Goal: Transaction & Acquisition: Book appointment/travel/reservation

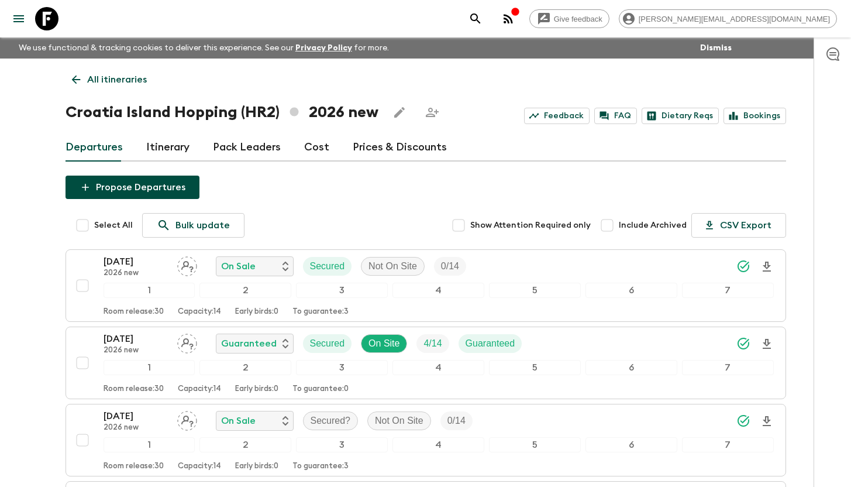
click at [52, 28] on icon at bounding box center [46, 18] width 23 height 23
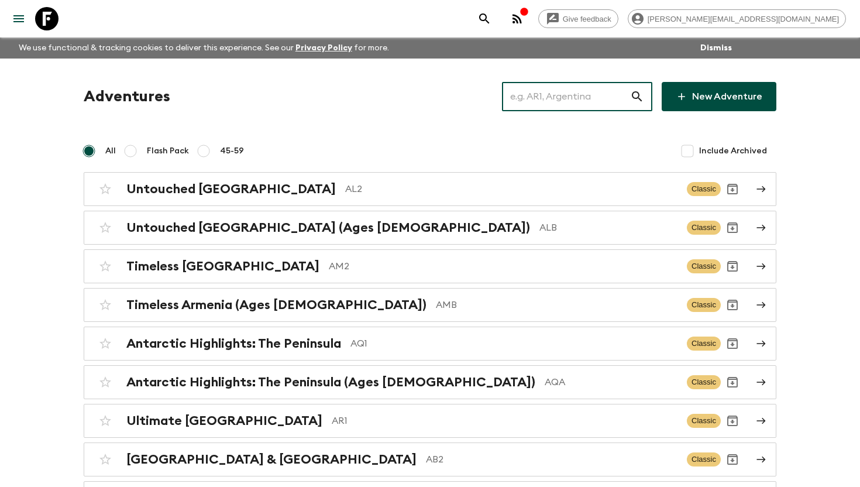
click at [543, 104] on input "text" at bounding box center [566, 96] width 128 height 33
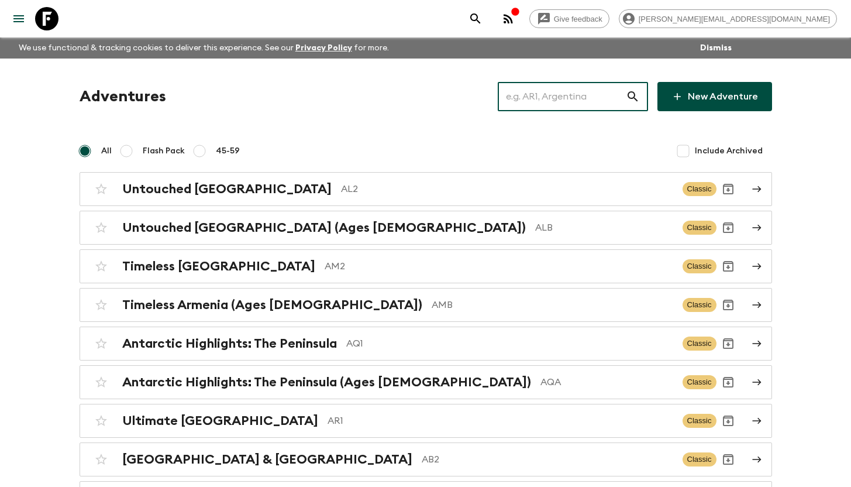
type input "n"
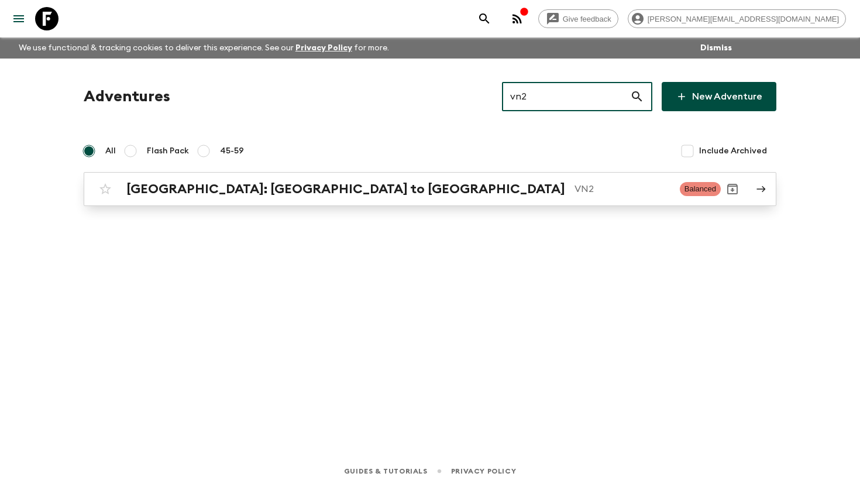
type input "vn2"
click at [574, 185] on p "VN2" at bounding box center [622, 189] width 96 height 14
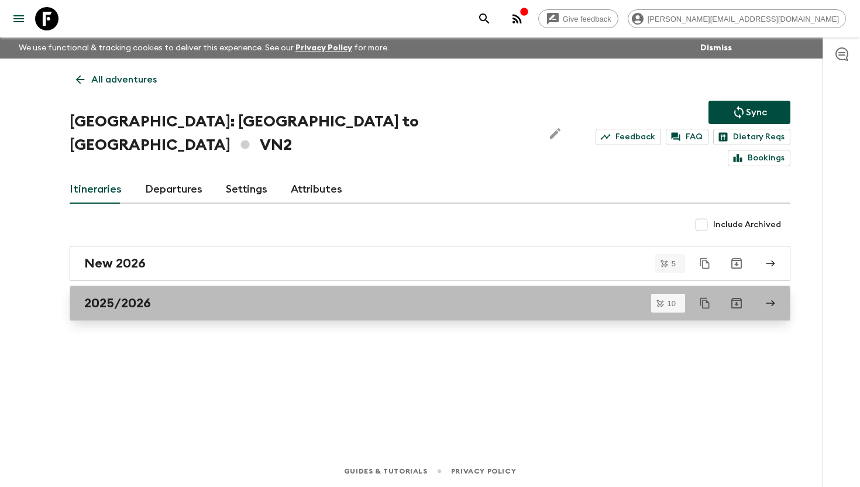
click at [167, 290] on link "2025/2026" at bounding box center [430, 302] width 721 height 35
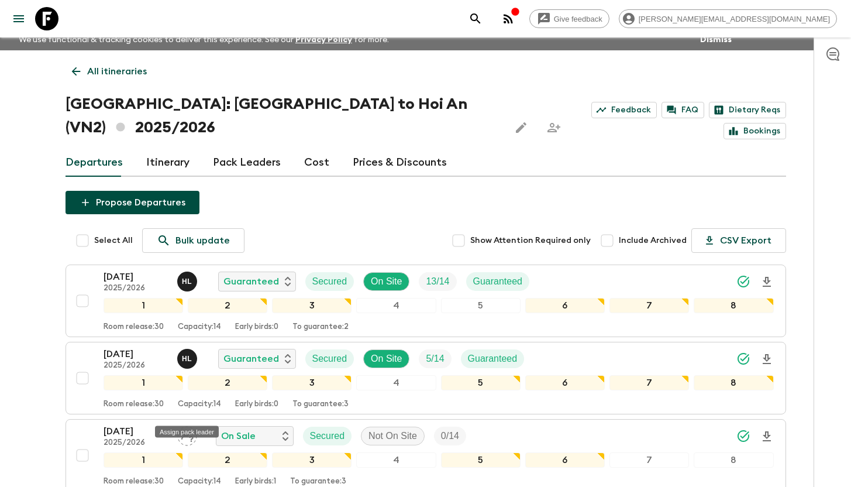
scroll to position [9, 0]
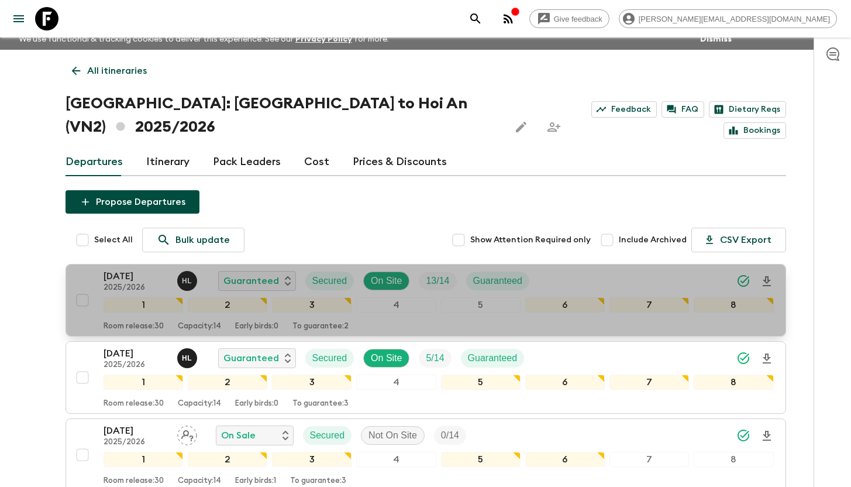
click at [134, 269] on p "[DATE]" at bounding box center [136, 276] width 64 height 14
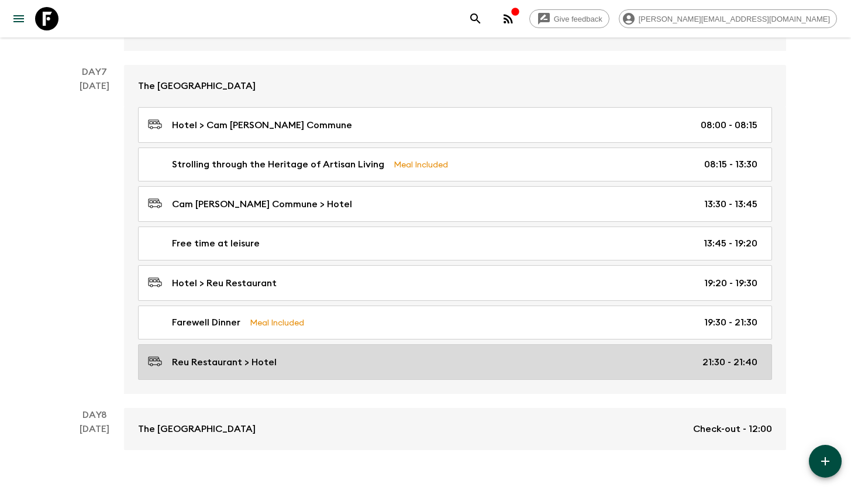
scroll to position [1526, 0]
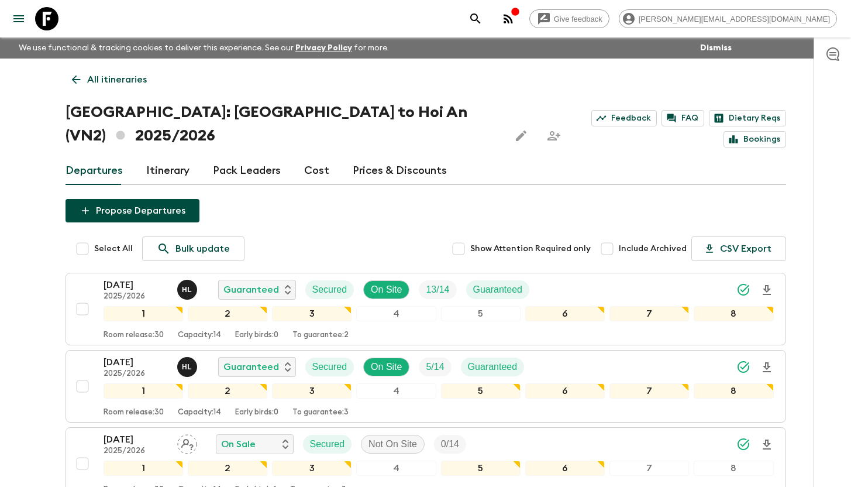
click at [46, 20] on icon at bounding box center [46, 18] width 23 height 23
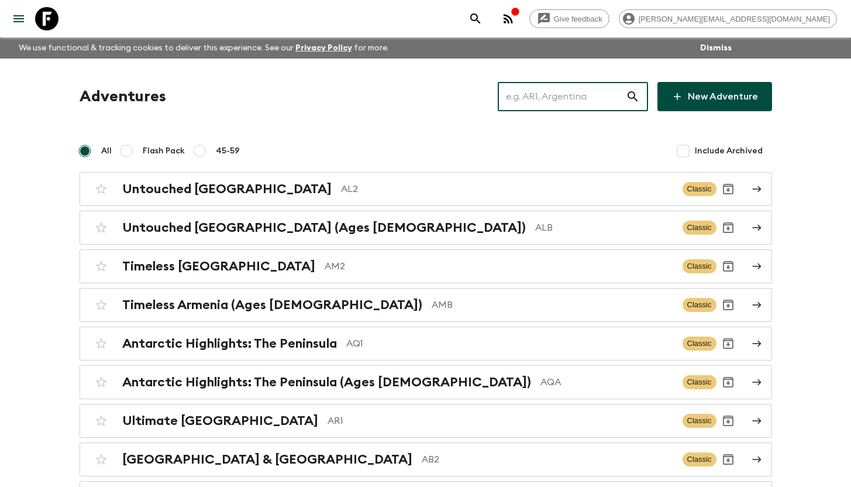
click at [551, 99] on input "text" at bounding box center [562, 96] width 128 height 33
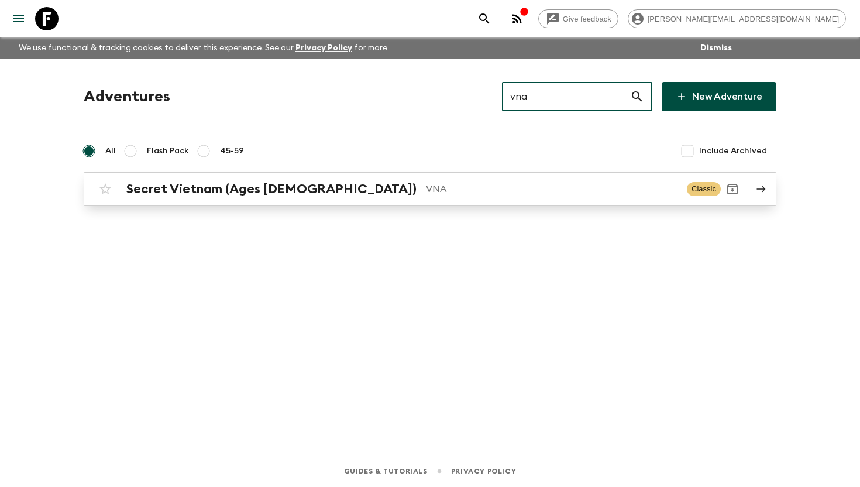
type input "vna"
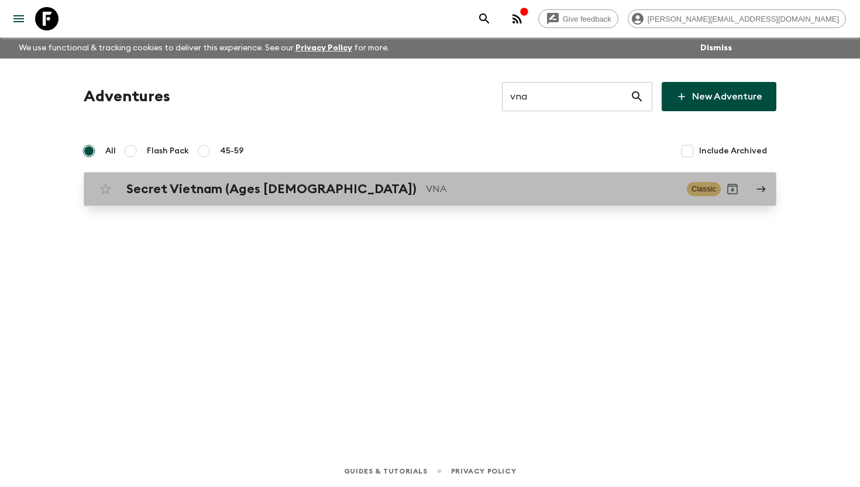
click at [275, 195] on h2 "Secret Vietnam (Ages [DEMOGRAPHIC_DATA])" at bounding box center [271, 188] width 290 height 15
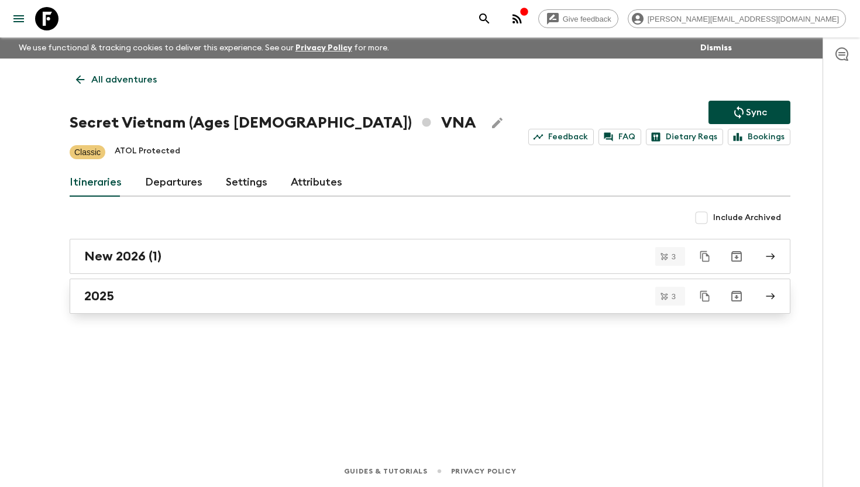
click at [162, 292] on div "2025" at bounding box center [418, 295] width 669 height 15
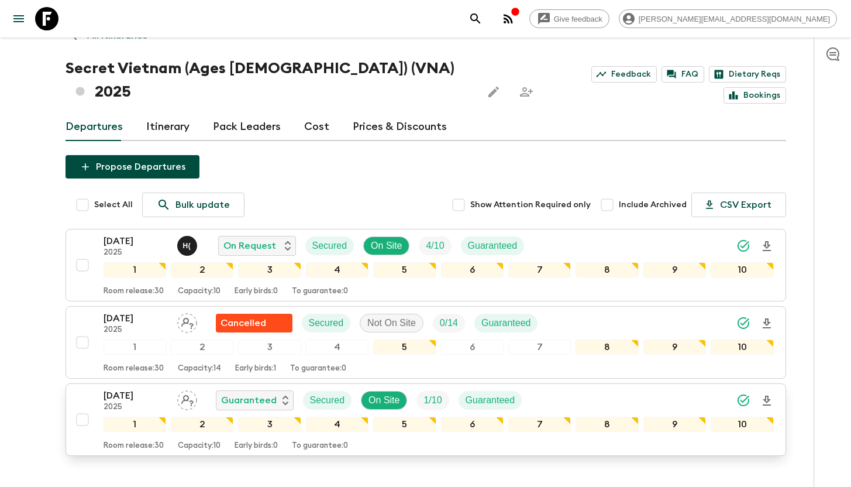
scroll to position [96, 0]
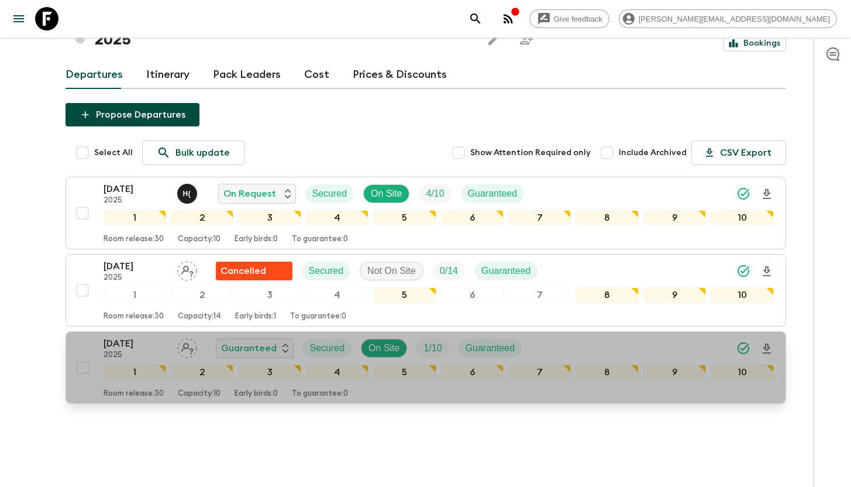
click at [118, 336] on p "[DATE]" at bounding box center [136, 343] width 64 height 14
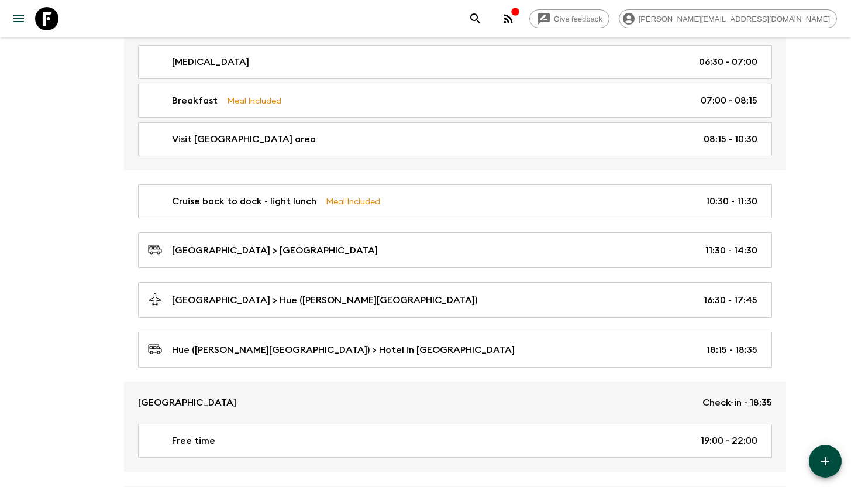
scroll to position [939, 0]
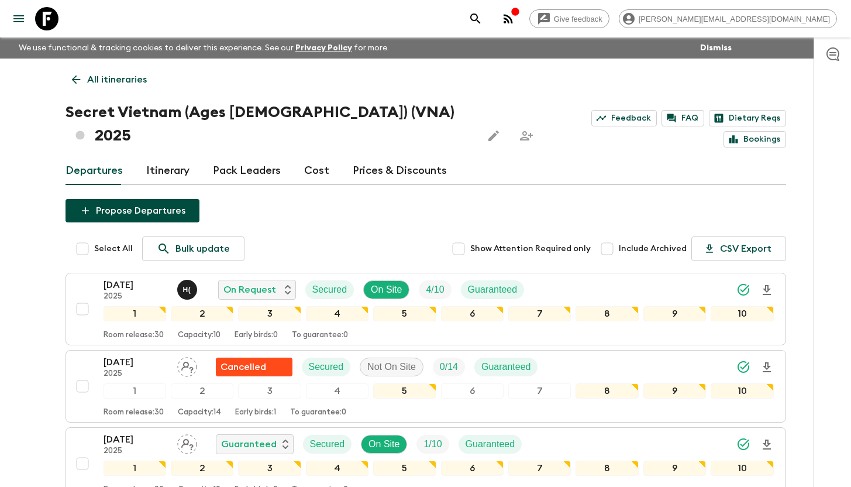
click at [101, 80] on p "All itineraries" at bounding box center [117, 80] width 60 height 14
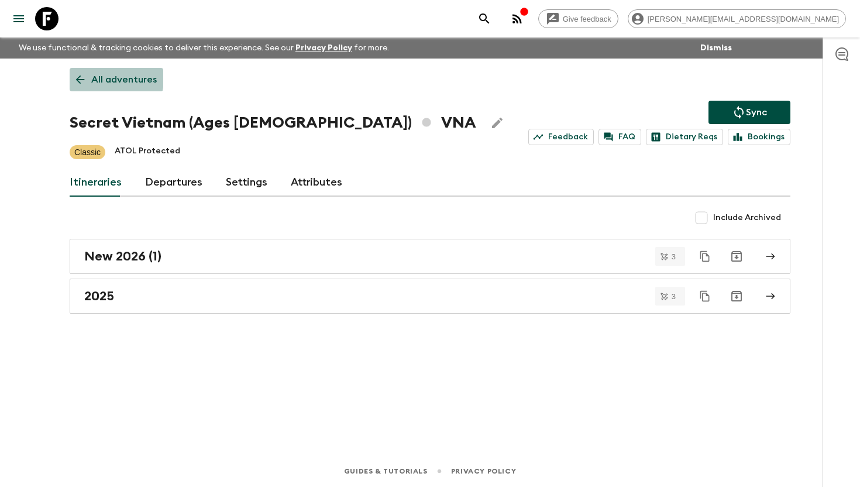
click at [102, 78] on p "All adventures" at bounding box center [124, 80] width 66 height 14
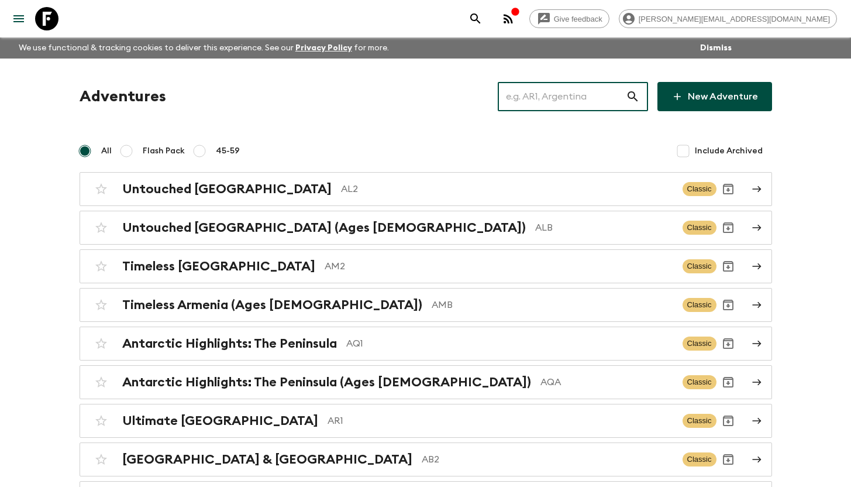
click at [531, 96] on input "text" at bounding box center [562, 96] width 128 height 33
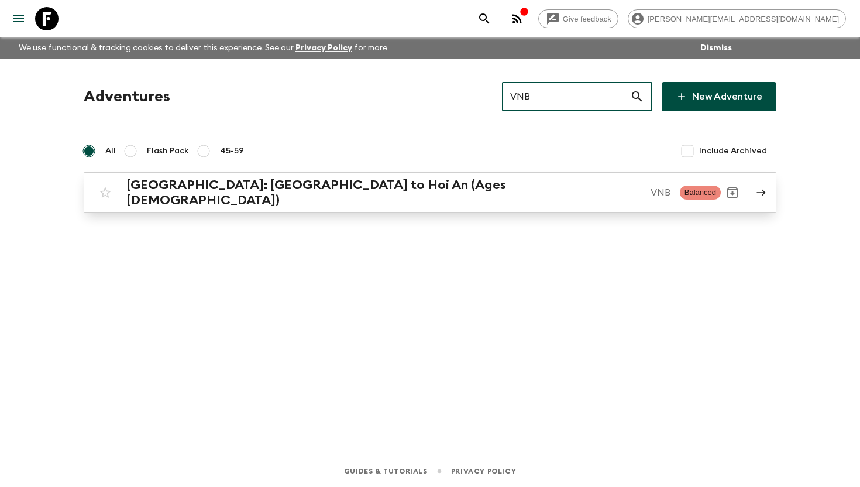
type input "VNB"
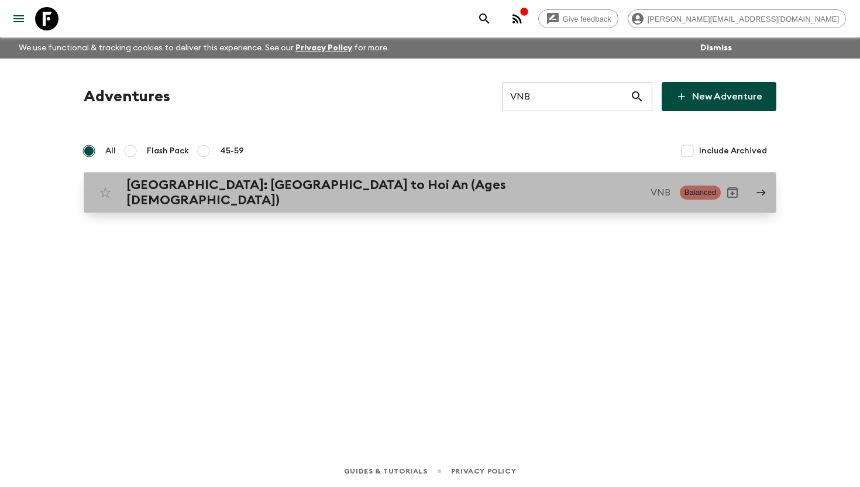
click at [275, 187] on h2 "[GEOGRAPHIC_DATA]: [GEOGRAPHIC_DATA] to Hoi An (Ages [DEMOGRAPHIC_DATA])" at bounding box center [383, 192] width 515 height 30
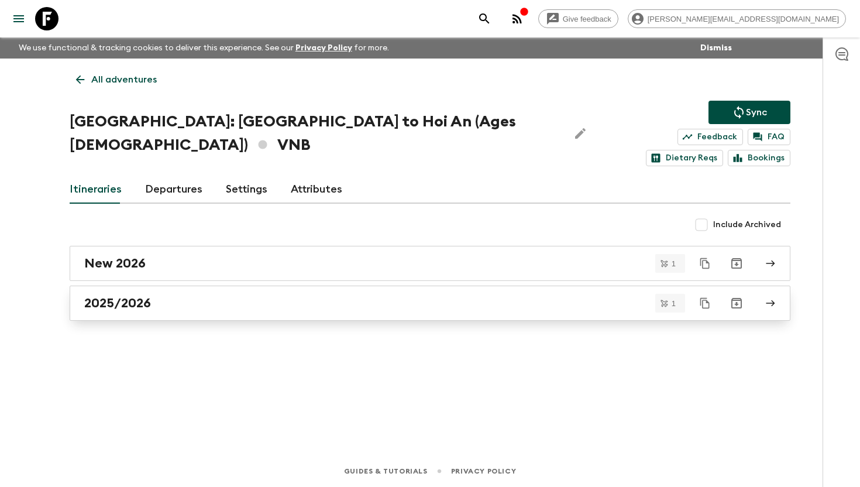
click at [123, 295] on h2 "2025/2026" at bounding box center [117, 302] width 67 height 15
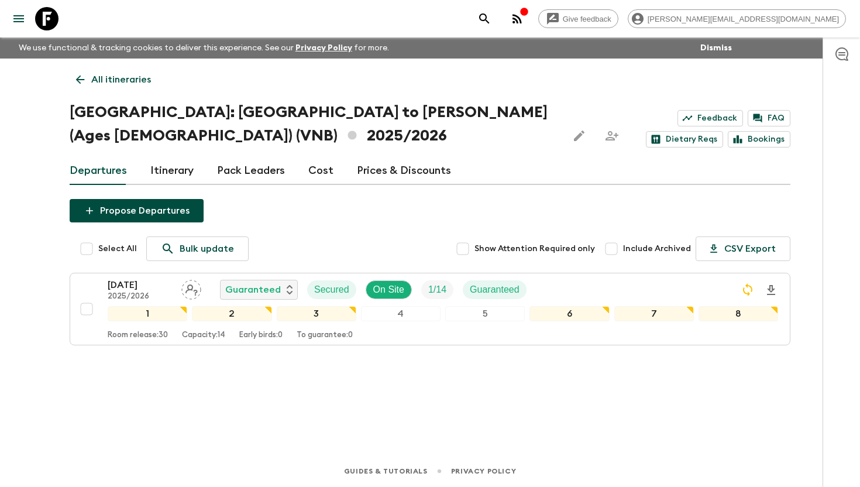
click at [95, 77] on p "All itineraries" at bounding box center [121, 80] width 60 height 14
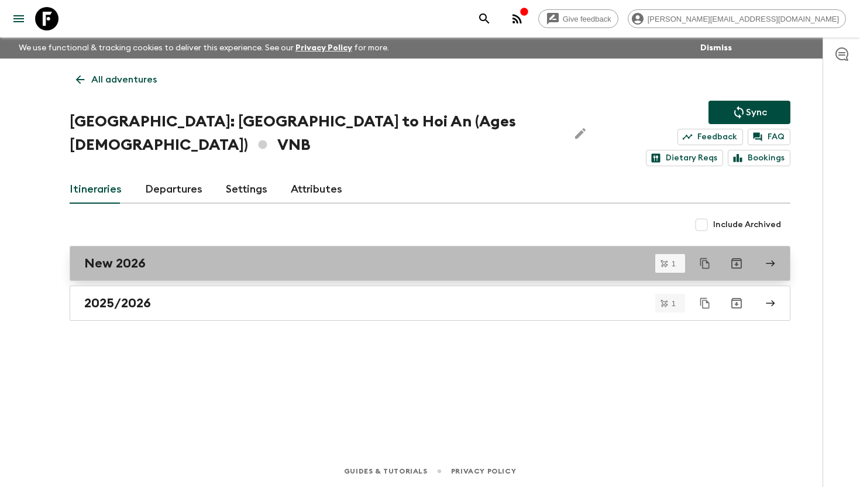
click at [153, 256] on div "New 2026" at bounding box center [418, 263] width 669 height 15
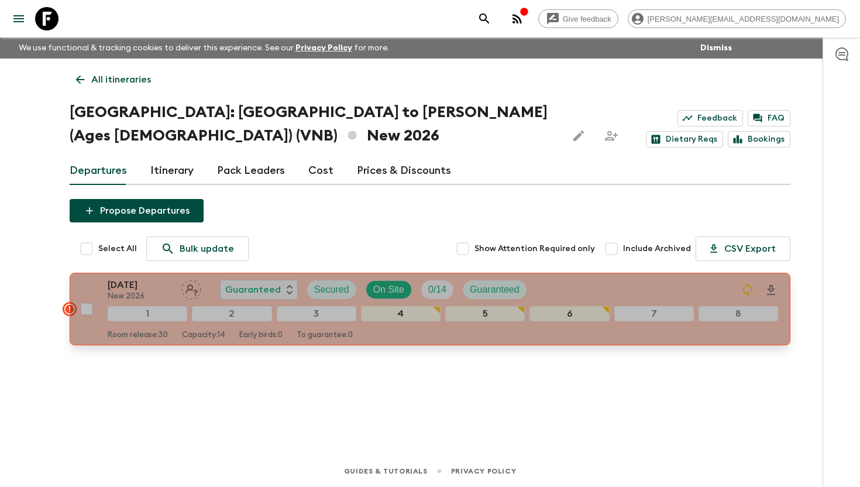
click at [132, 282] on p "[DATE]" at bounding box center [140, 285] width 64 height 14
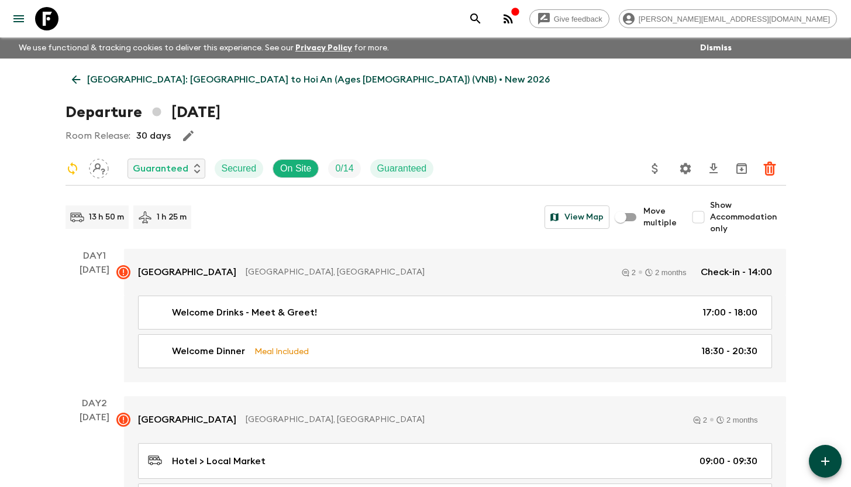
click at [74, 78] on icon at bounding box center [75, 79] width 9 height 9
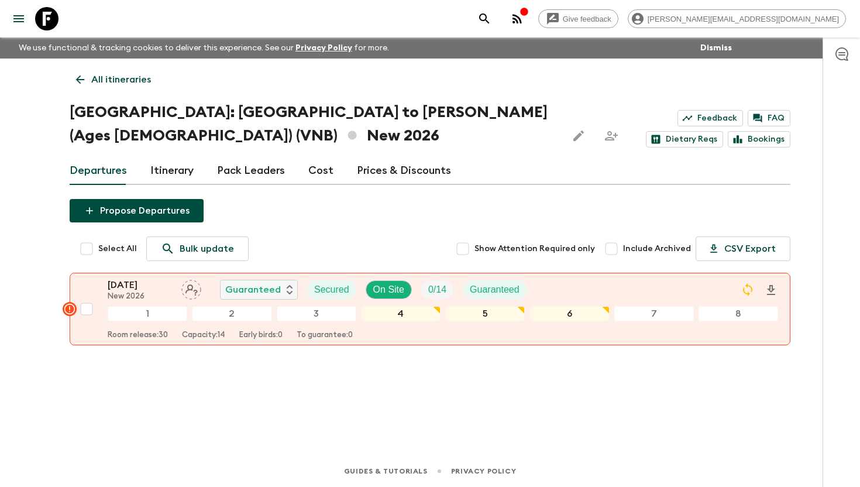
click at [314, 173] on link "Cost" at bounding box center [320, 171] width 25 height 28
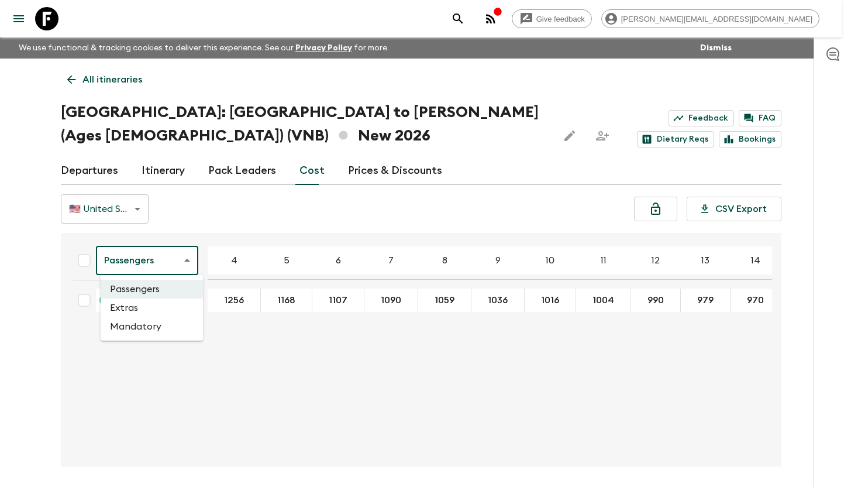
click at [163, 257] on body "Give feedback [PERSON_NAME][EMAIL_ADDRESS][DOMAIN_NAME] We use functional & tra…" at bounding box center [425, 265] width 851 height 530
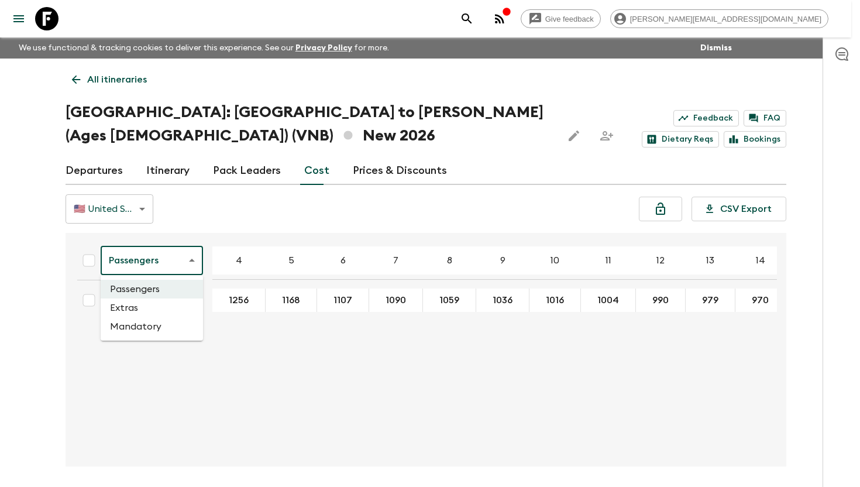
click at [150, 308] on li "Extras" at bounding box center [152, 307] width 102 height 19
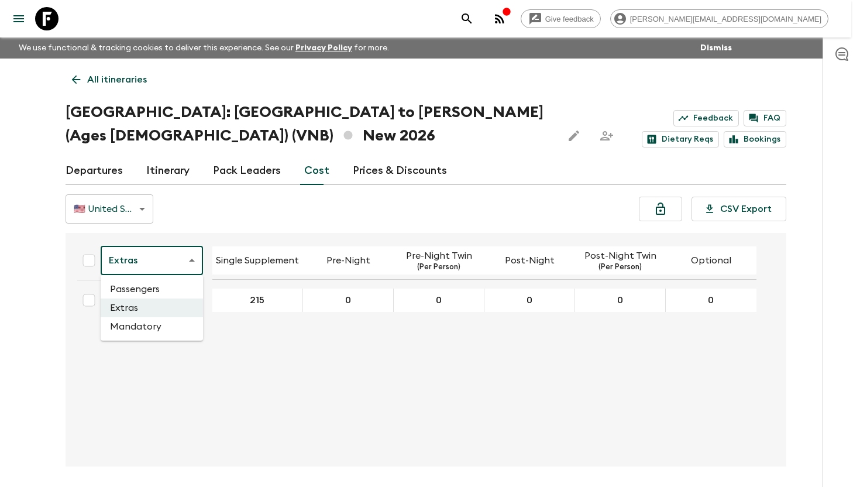
click at [158, 267] on body "Give feedback [PERSON_NAME][EMAIL_ADDRESS][DOMAIN_NAME] We use functional & tra…" at bounding box center [430, 265] width 860 height 530
click at [151, 330] on li "Mandatory" at bounding box center [152, 326] width 102 height 19
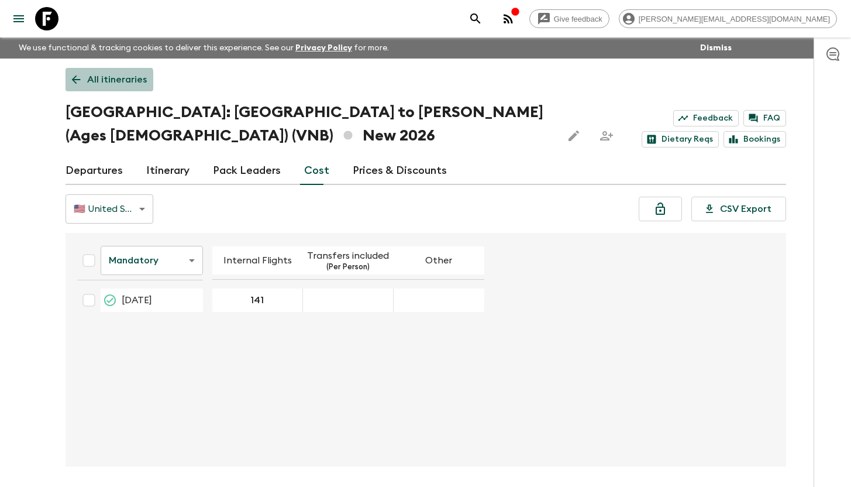
drag, startPoint x: 102, startPoint y: 82, endPoint x: 123, endPoint y: 89, distance: 21.6
click at [102, 82] on p "All itineraries" at bounding box center [117, 80] width 60 height 14
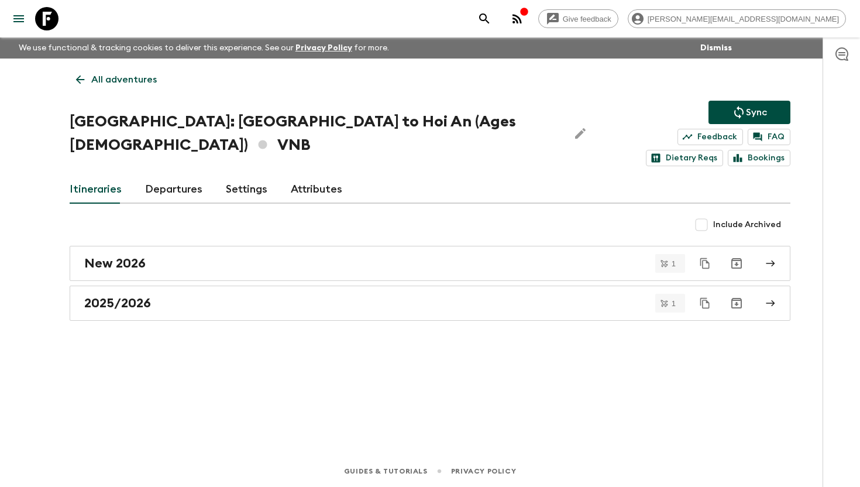
click at [53, 30] on link at bounding box center [46, 18] width 33 height 33
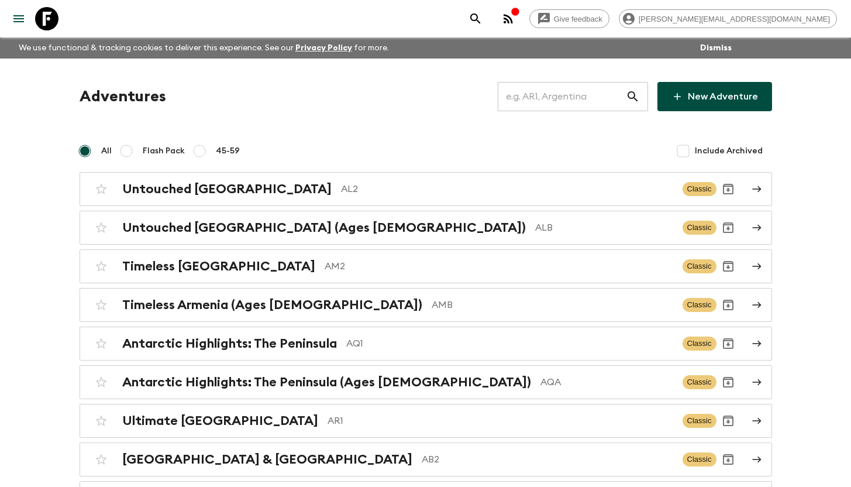
click at [576, 99] on input "text" at bounding box center [562, 96] width 128 height 33
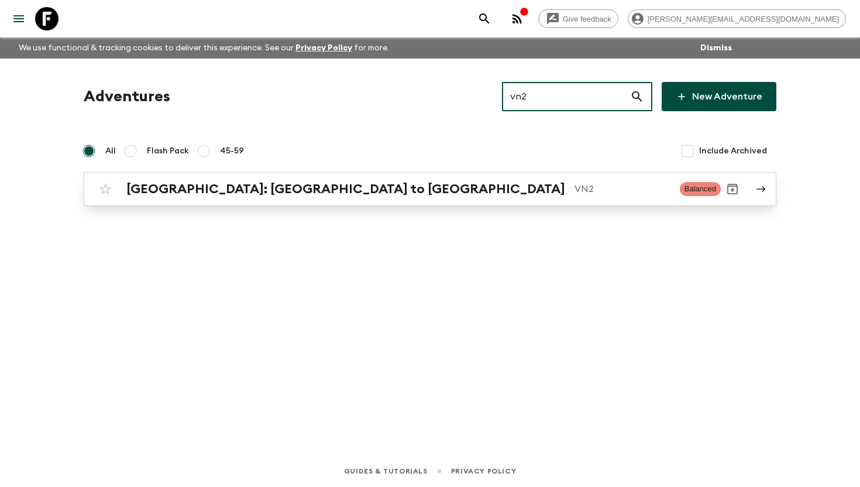
type input "vn2"
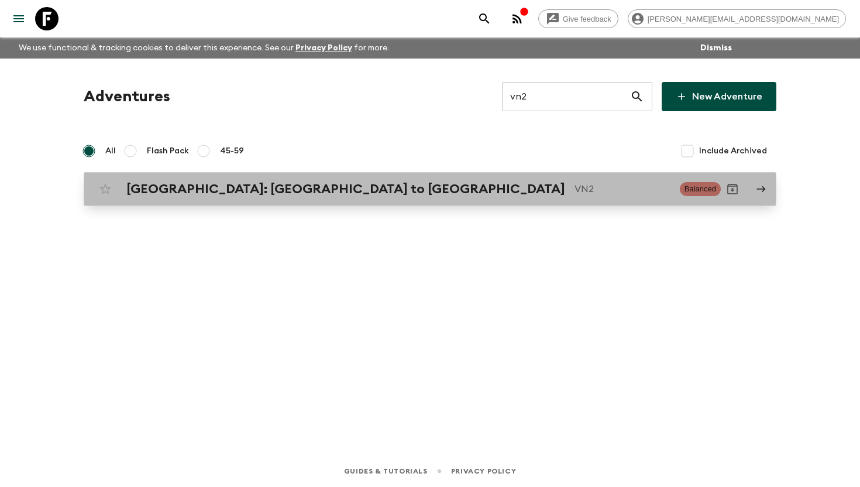
click at [229, 201] on link "[GEOGRAPHIC_DATA]: [GEOGRAPHIC_DATA] to Hoi An VN2 Balanced" at bounding box center [430, 189] width 692 height 34
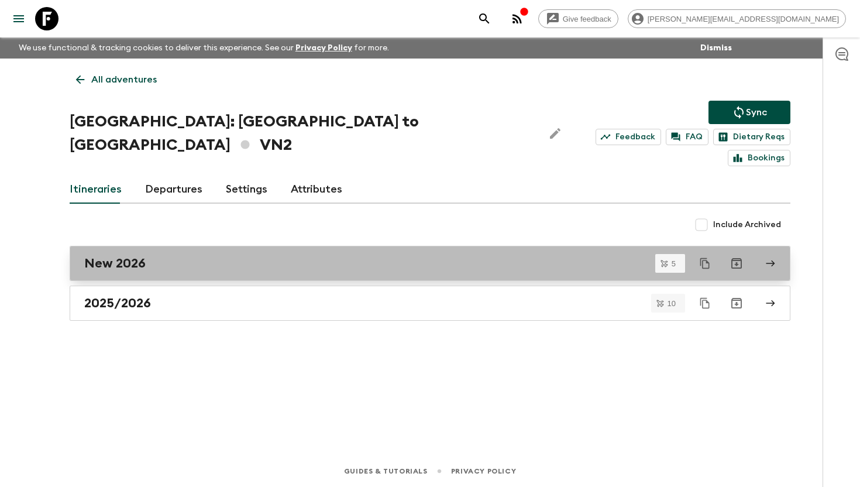
click at [180, 256] on div "New 2026" at bounding box center [418, 263] width 669 height 15
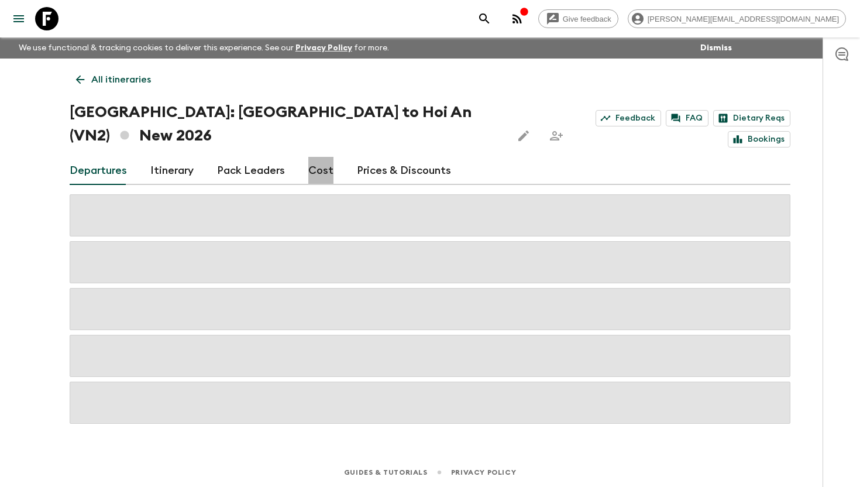
click at [317, 157] on link "Cost" at bounding box center [320, 171] width 25 height 28
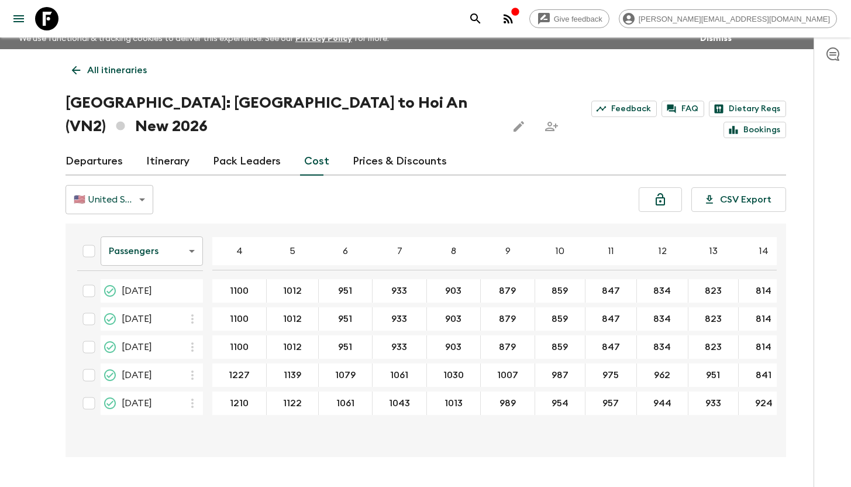
scroll to position [20, 0]
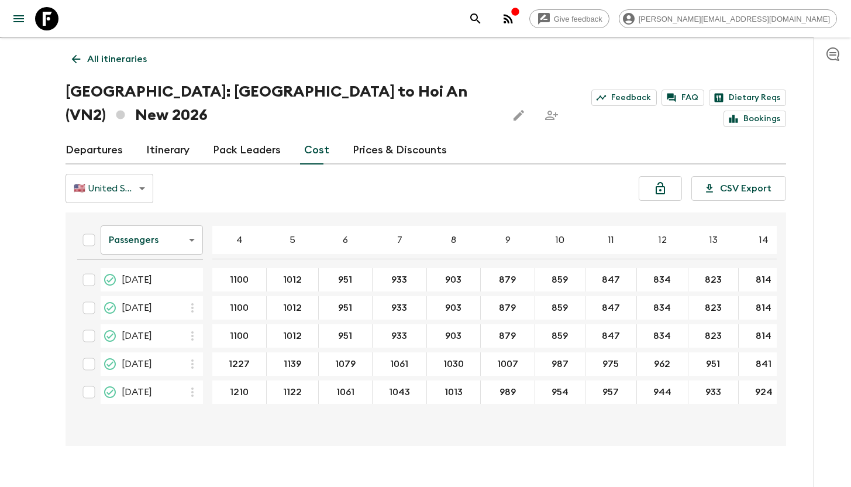
click at [98, 53] on p "All itineraries" at bounding box center [117, 59] width 60 height 14
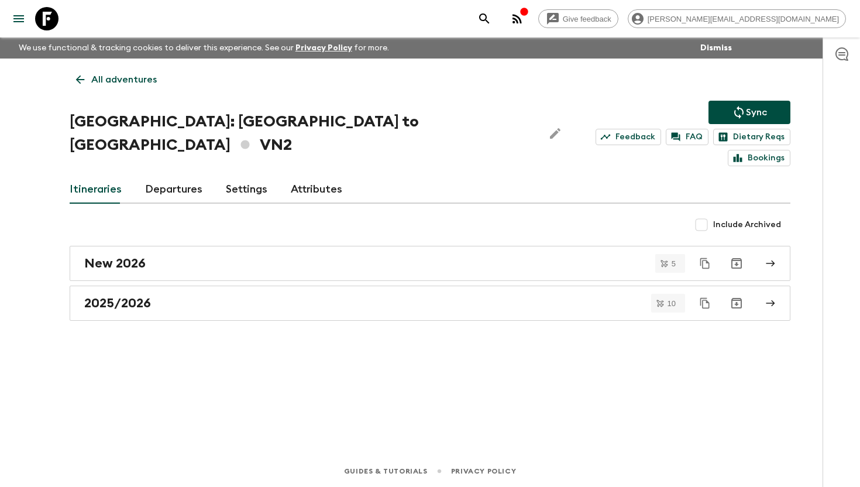
click at [59, 19] on link at bounding box center [46, 18] width 33 height 33
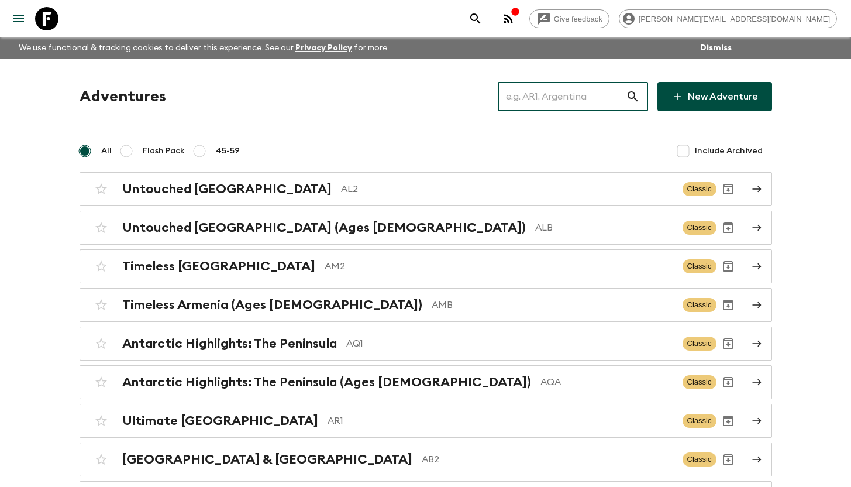
click at [571, 92] on input "text" at bounding box center [562, 96] width 128 height 33
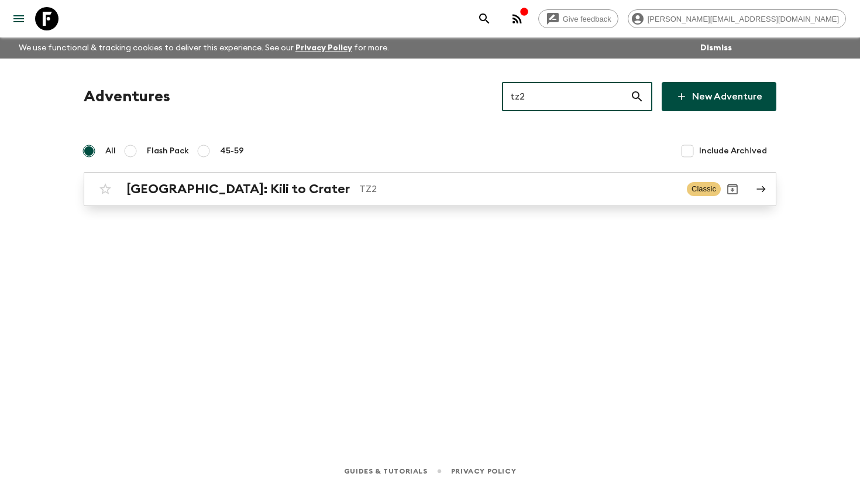
type input "tz2"
click at [342, 180] on div "[GEOGRAPHIC_DATA]: Kili to Crater TZ2 Classic" at bounding box center [407, 188] width 627 height 23
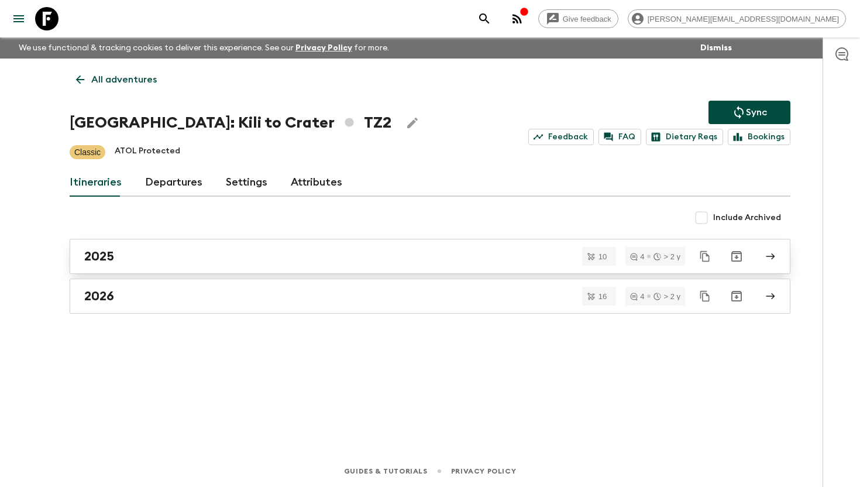
click at [163, 259] on div "2025" at bounding box center [418, 256] width 669 height 15
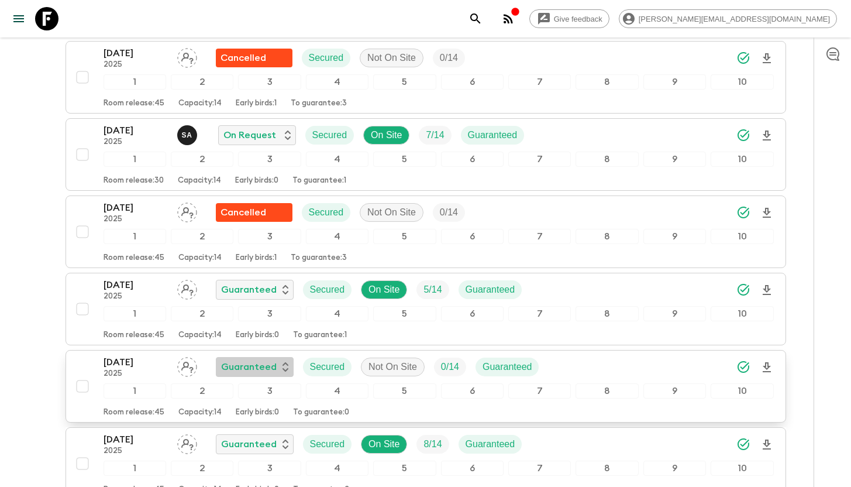
scroll to position [636, 0]
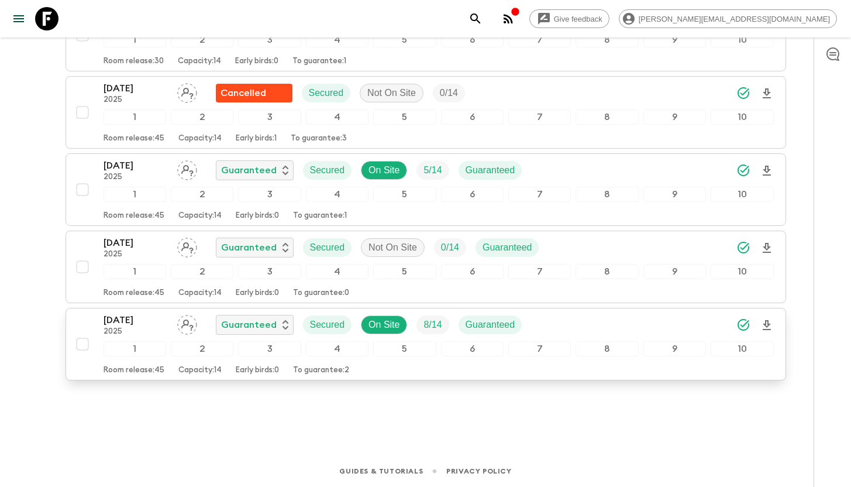
click at [114, 322] on p "[DATE]" at bounding box center [136, 320] width 64 height 14
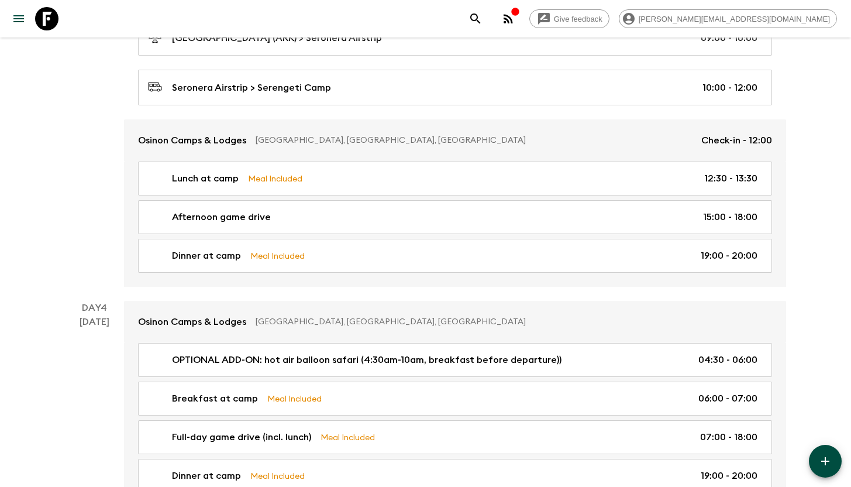
scroll to position [846, 0]
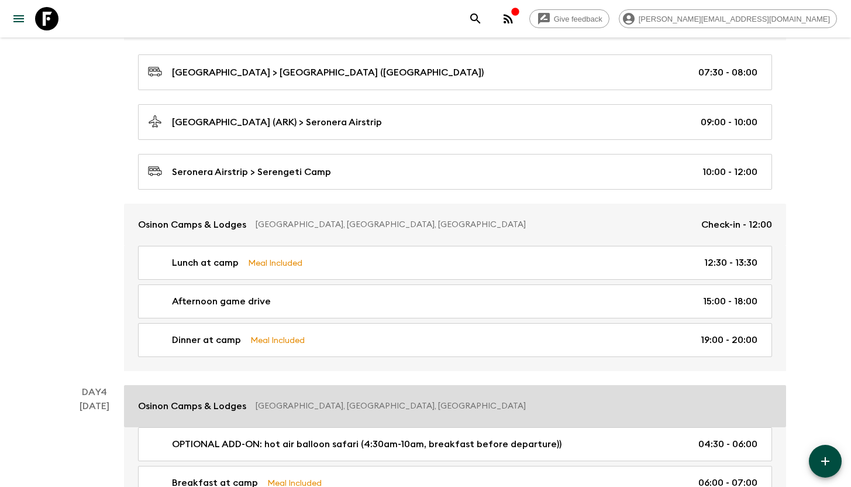
click at [143, 401] on p "Osinon Camps & Lodges" at bounding box center [192, 406] width 108 height 14
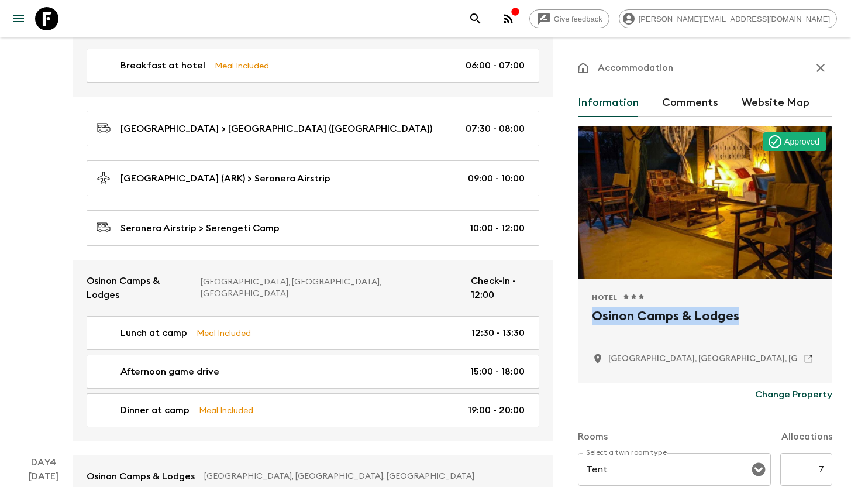
drag, startPoint x: 761, startPoint y: 320, endPoint x: 588, endPoint y: 323, distance: 173.1
click at [588, 323] on div "Hotel 1 Star 2 Stars 3 Stars 4 Stars 5 Stars Osinon Camps & Lodges [GEOGRAPHIC_…" at bounding box center [705, 330] width 254 height 104
copy h2 "Osinon Camps & Lodges"
click at [814, 69] on icon "button" at bounding box center [821, 68] width 14 height 14
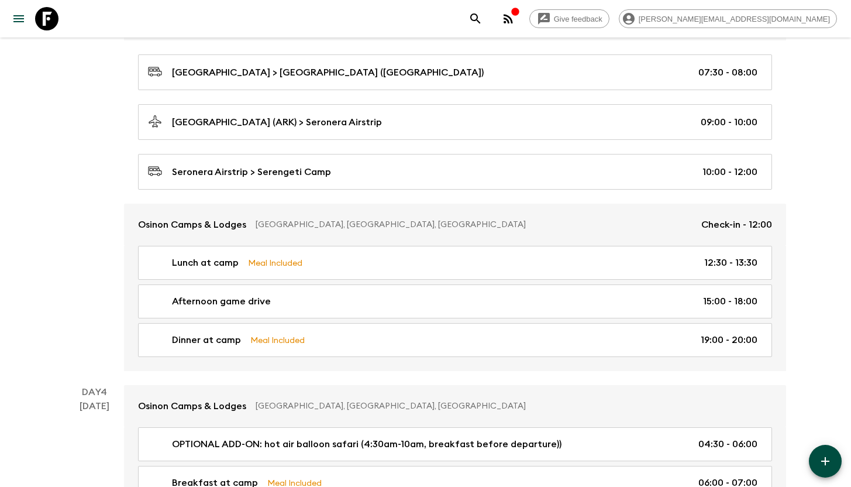
click at [16, 19] on icon "menu" at bounding box center [18, 18] width 11 height 7
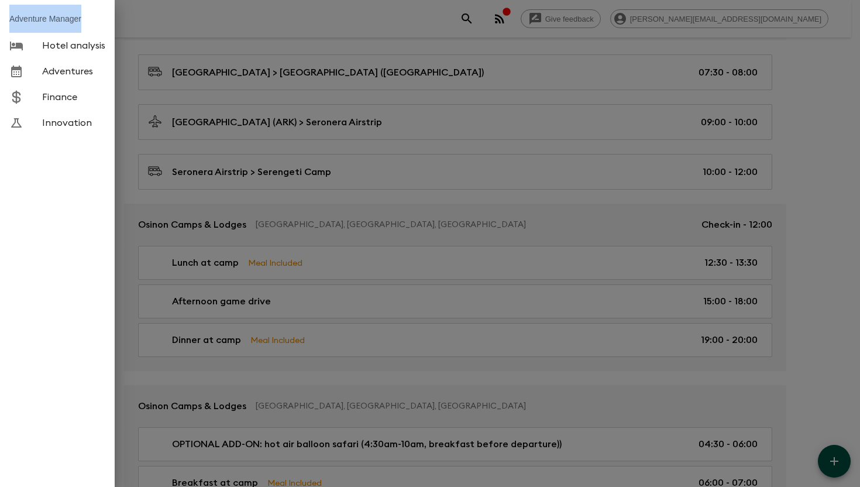
drag, startPoint x: 70, startPoint y: 19, endPoint x: 8, endPoint y: 23, distance: 61.5
click at [8, 23] on li "Adventure Manager" at bounding box center [57, 19] width 115 height 28
copy li "Adventure Manager"
click at [218, 70] on div at bounding box center [430, 243] width 860 height 487
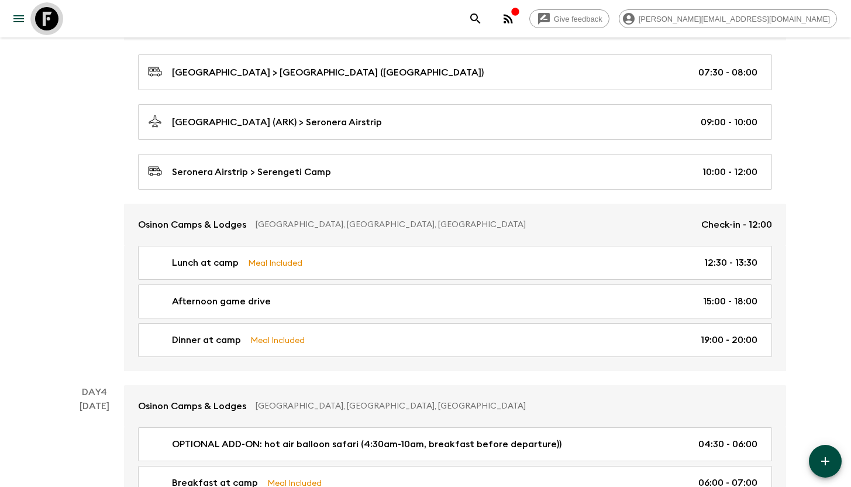
click at [55, 23] on icon at bounding box center [46, 18] width 23 height 23
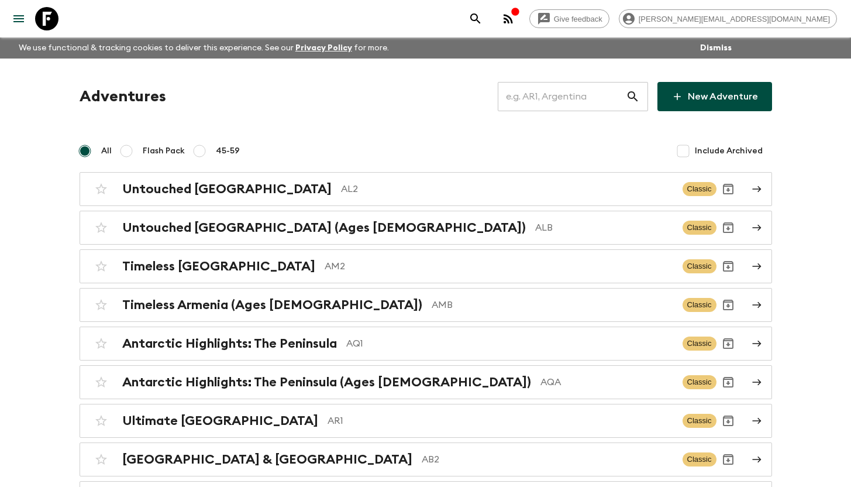
click at [549, 94] on input "text" at bounding box center [562, 96] width 128 height 33
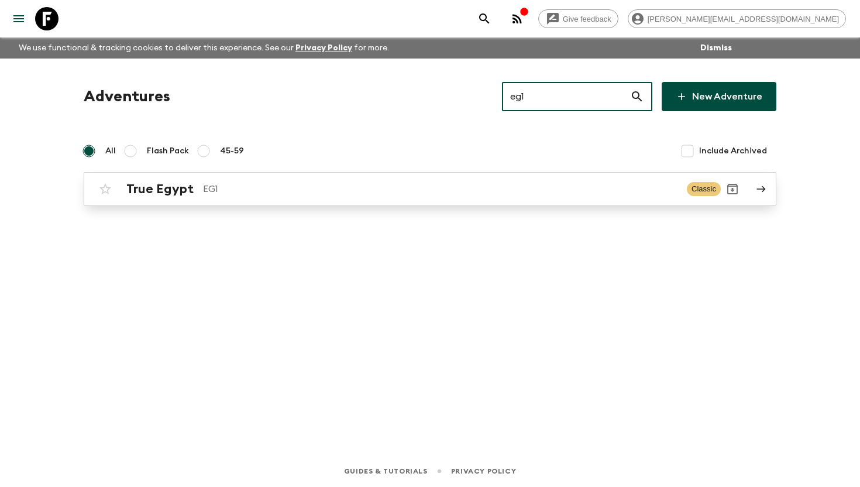
type input "eg1"
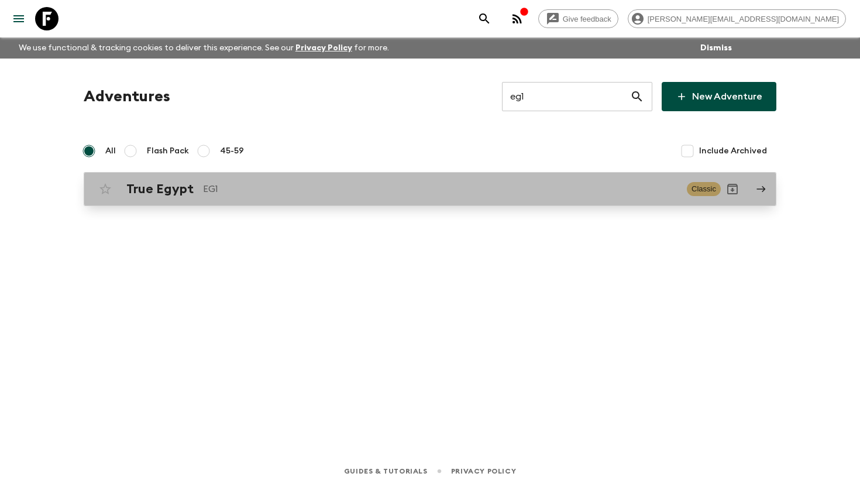
click at [178, 185] on h2 "True Egypt" at bounding box center [159, 188] width 67 height 15
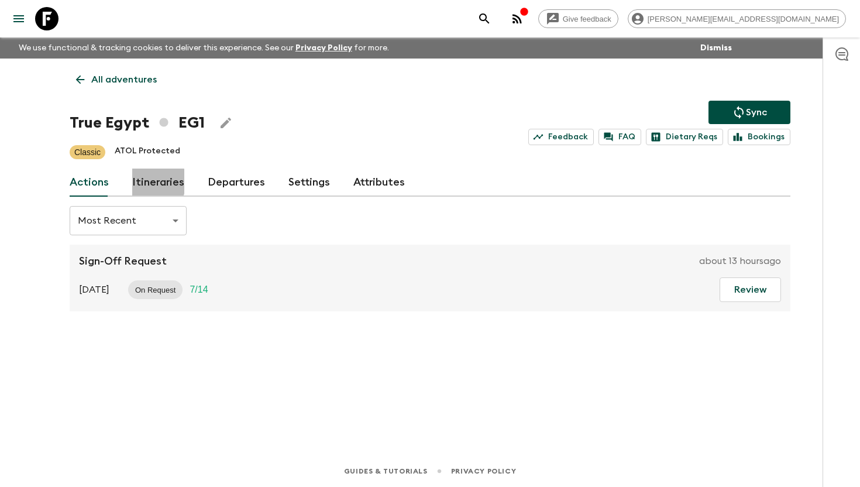
click at [143, 181] on link "Itineraries" at bounding box center [158, 182] width 52 height 28
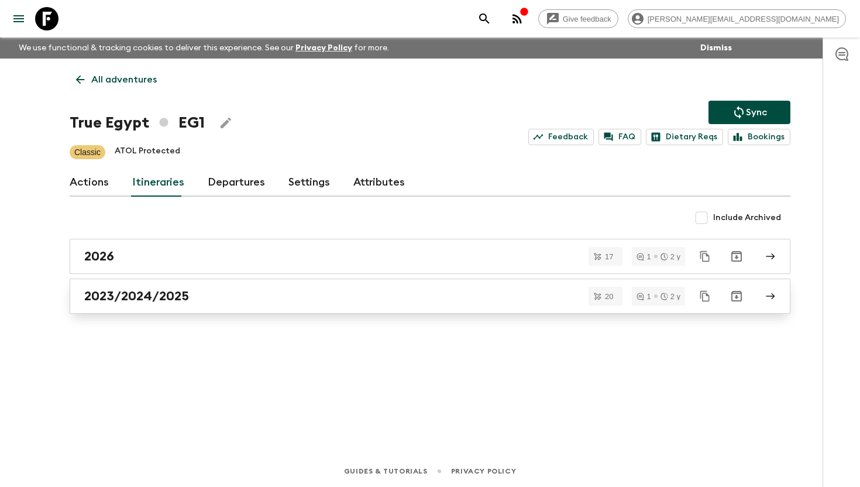
click at [164, 298] on h2 "2023/2024/2025" at bounding box center [136, 295] width 105 height 15
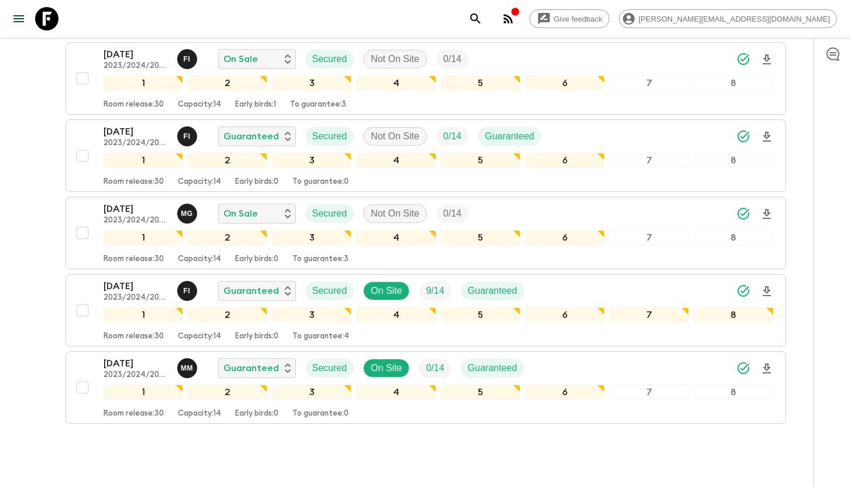
scroll to position [1298, 0]
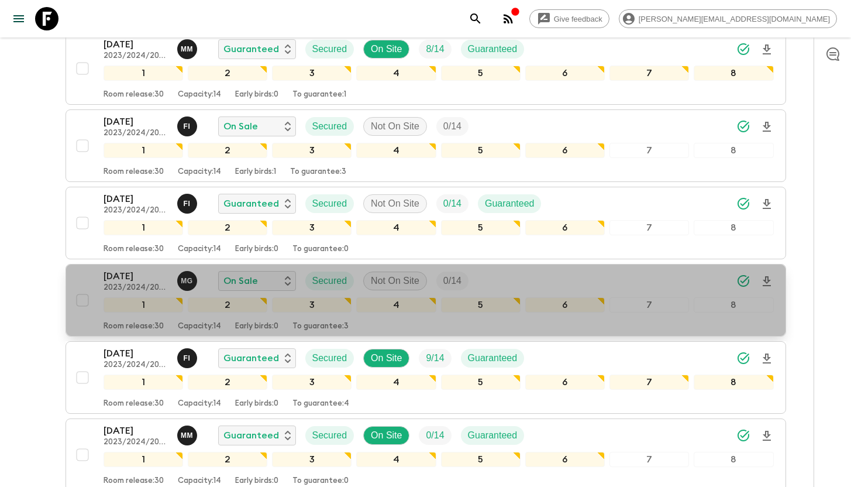
click at [124, 272] on p "[DATE]" at bounding box center [136, 276] width 64 height 14
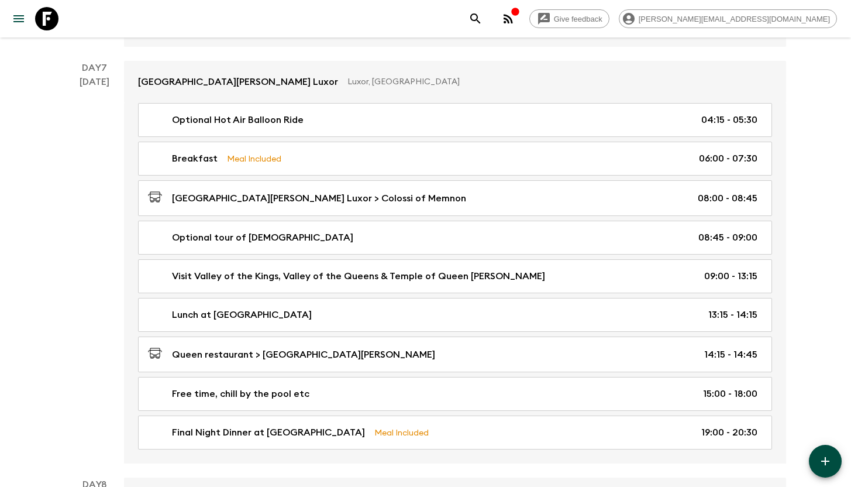
scroll to position [2636, 0]
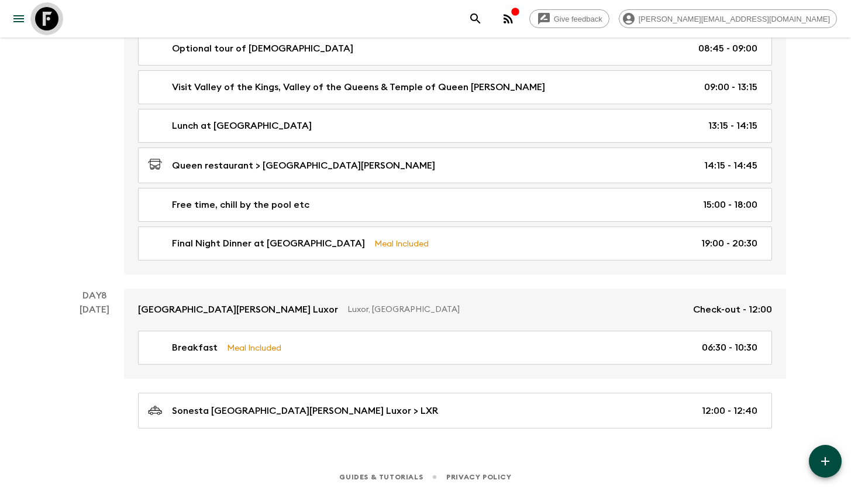
click at [51, 22] on icon at bounding box center [46, 18] width 23 height 23
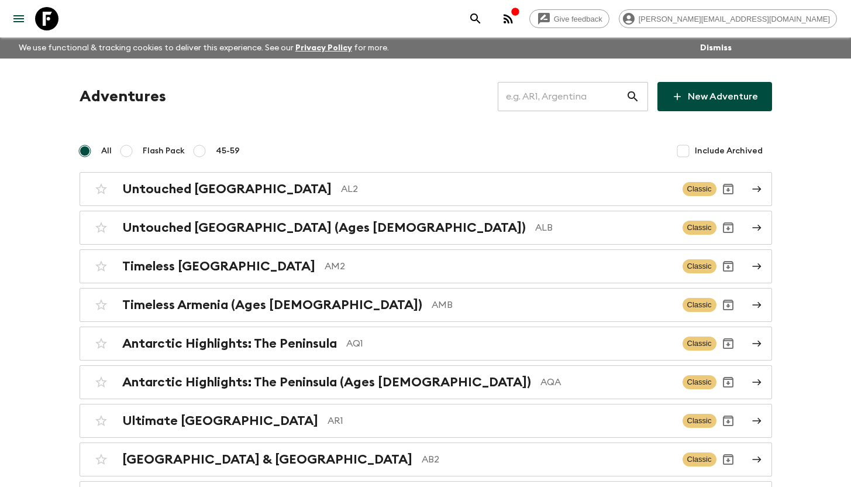
click at [563, 99] on input "text" at bounding box center [562, 96] width 128 height 33
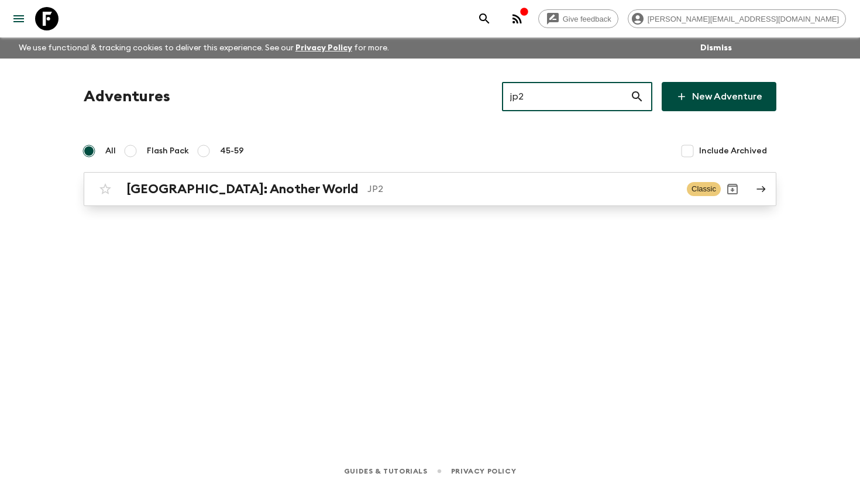
type input "jp2"
click at [367, 184] on p "JP2" at bounding box center [522, 189] width 310 height 14
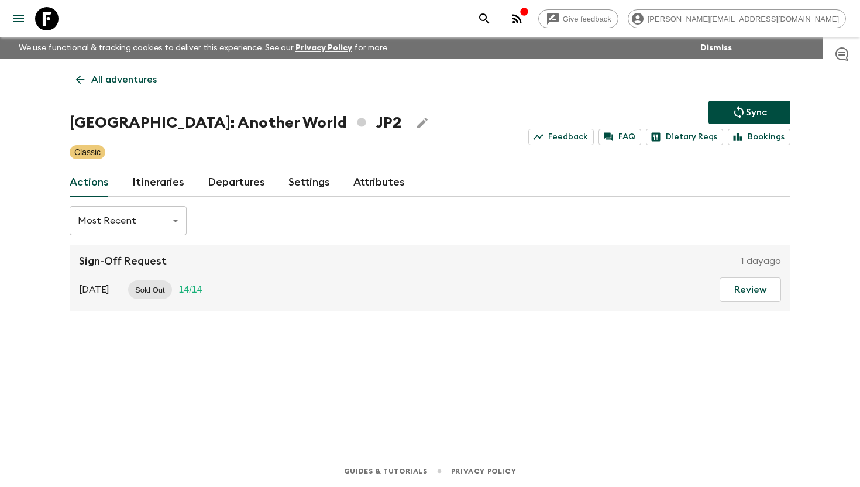
click at [149, 177] on link "Itineraries" at bounding box center [158, 182] width 52 height 28
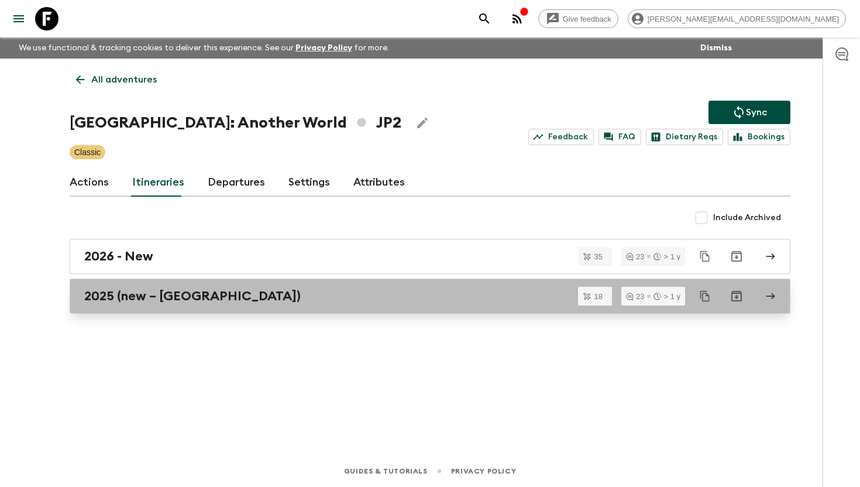
click at [154, 304] on h2 "2025 (new – [GEOGRAPHIC_DATA])" at bounding box center [192, 295] width 216 height 15
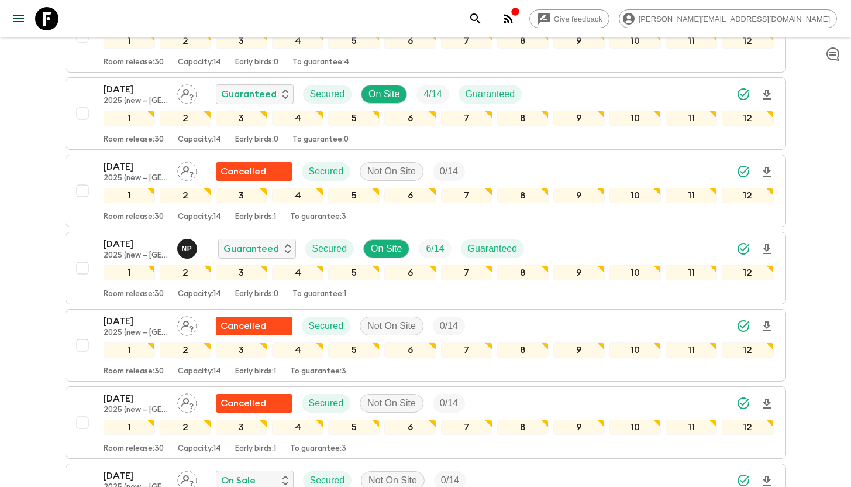
scroll to position [1243, 0]
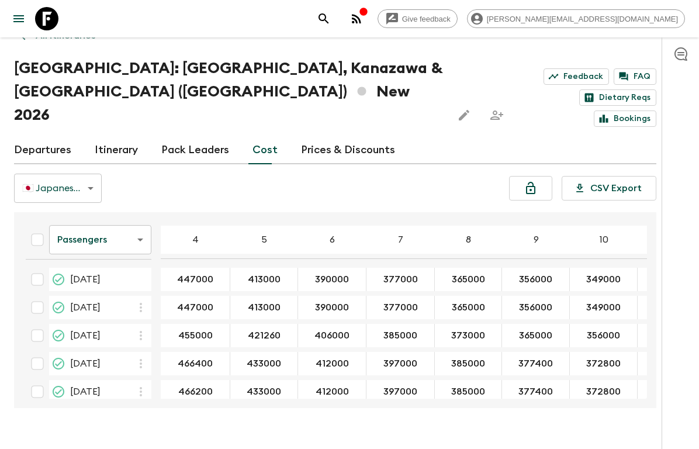
scroll to position [98, 0]
